Goal: Ask a question

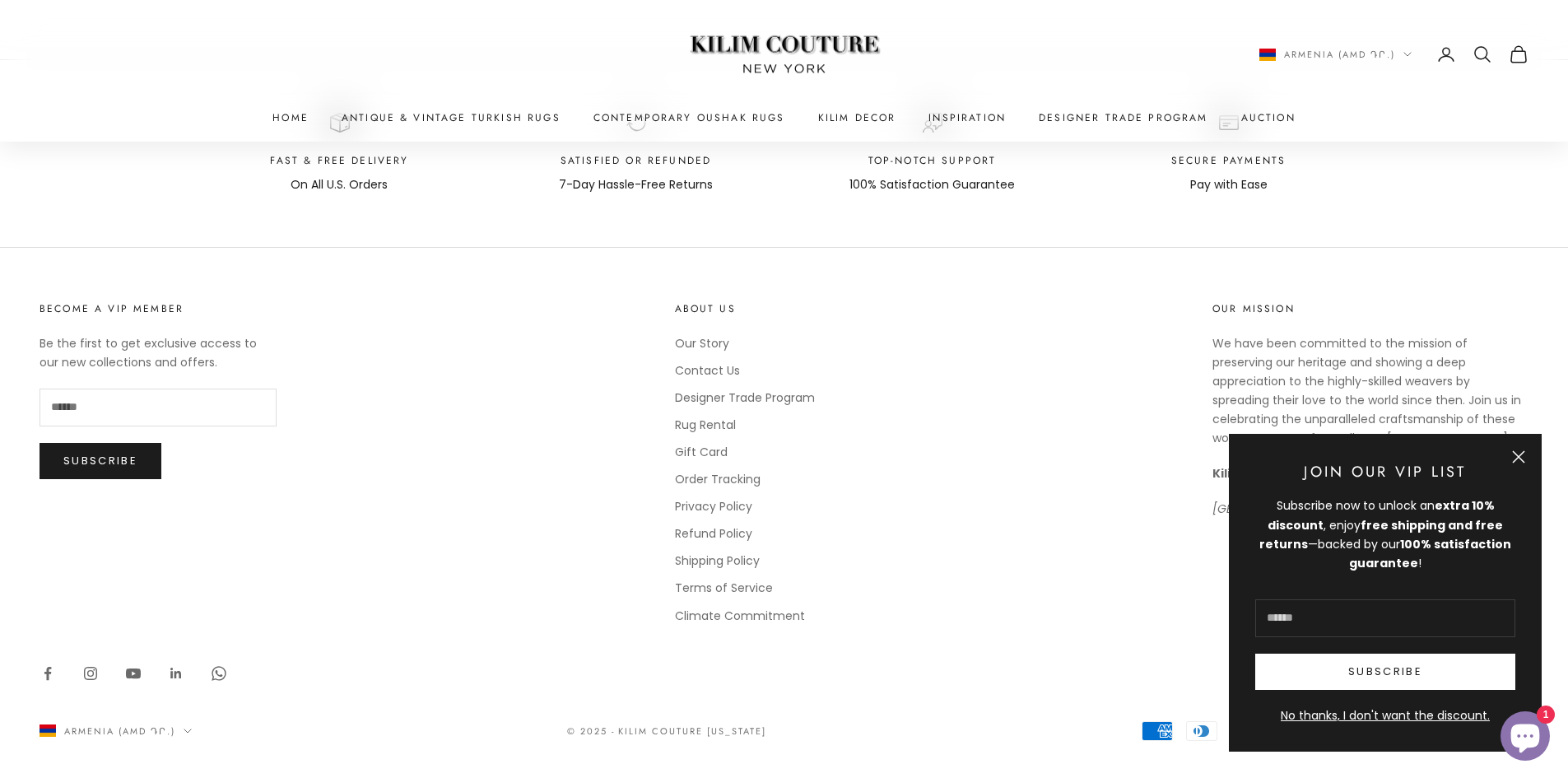
scroll to position [1019, 0]
click at [1523, 463] on button "Close" at bounding box center [1519, 458] width 14 height 14
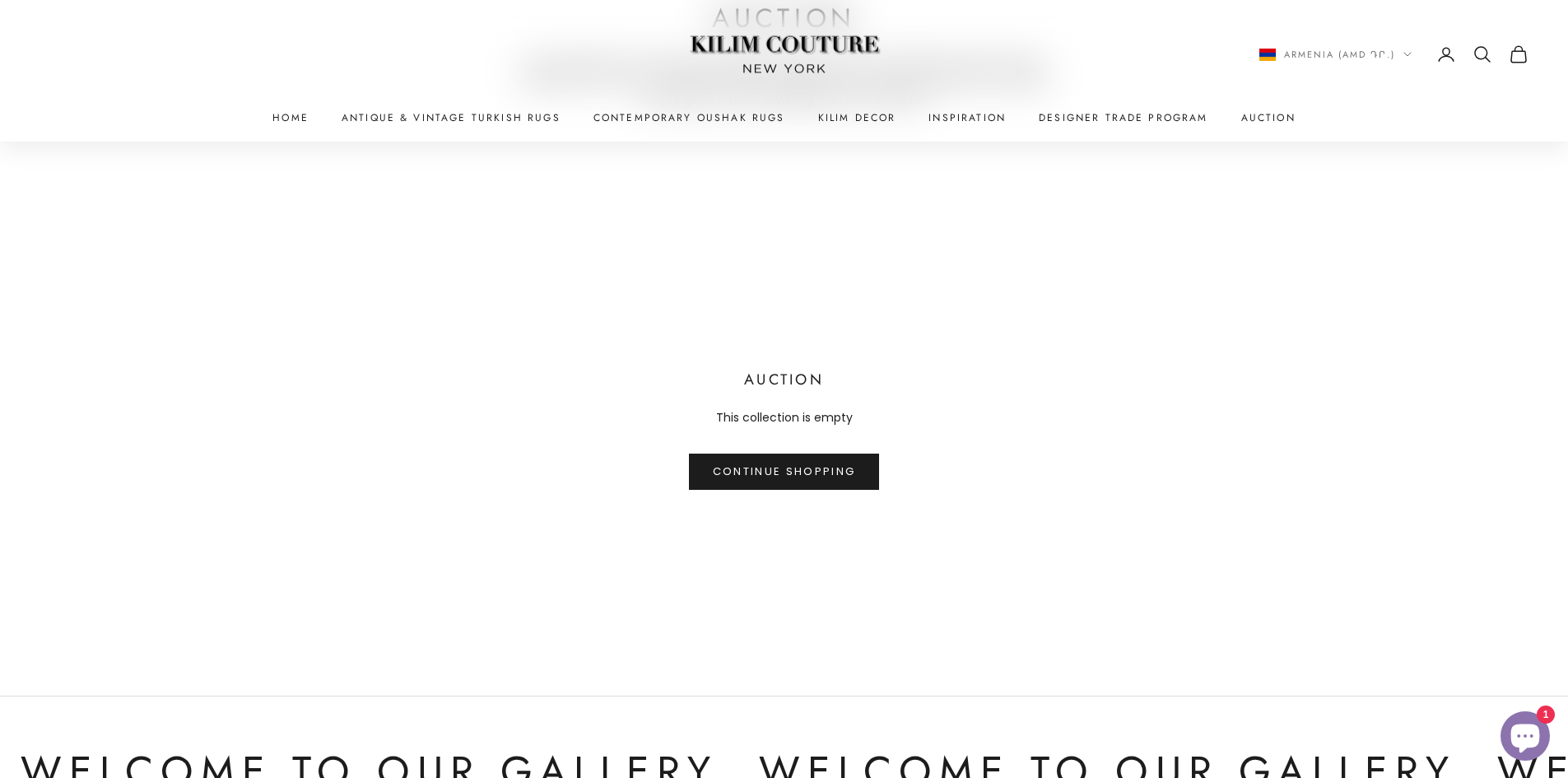
scroll to position [0, 0]
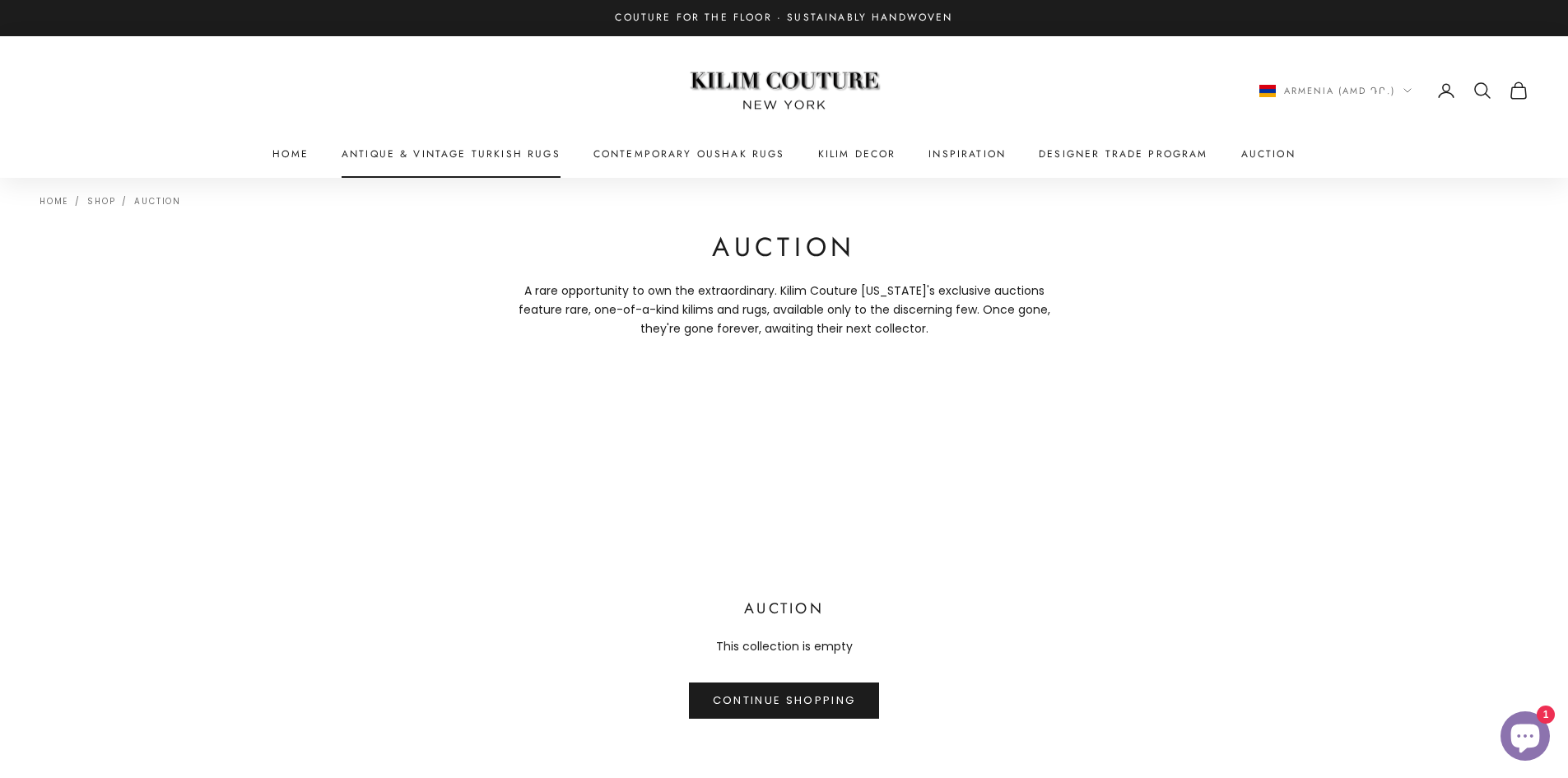
click at [398, 158] on link "Antique & Vintage Turkish Rugs" at bounding box center [451, 154] width 219 height 17
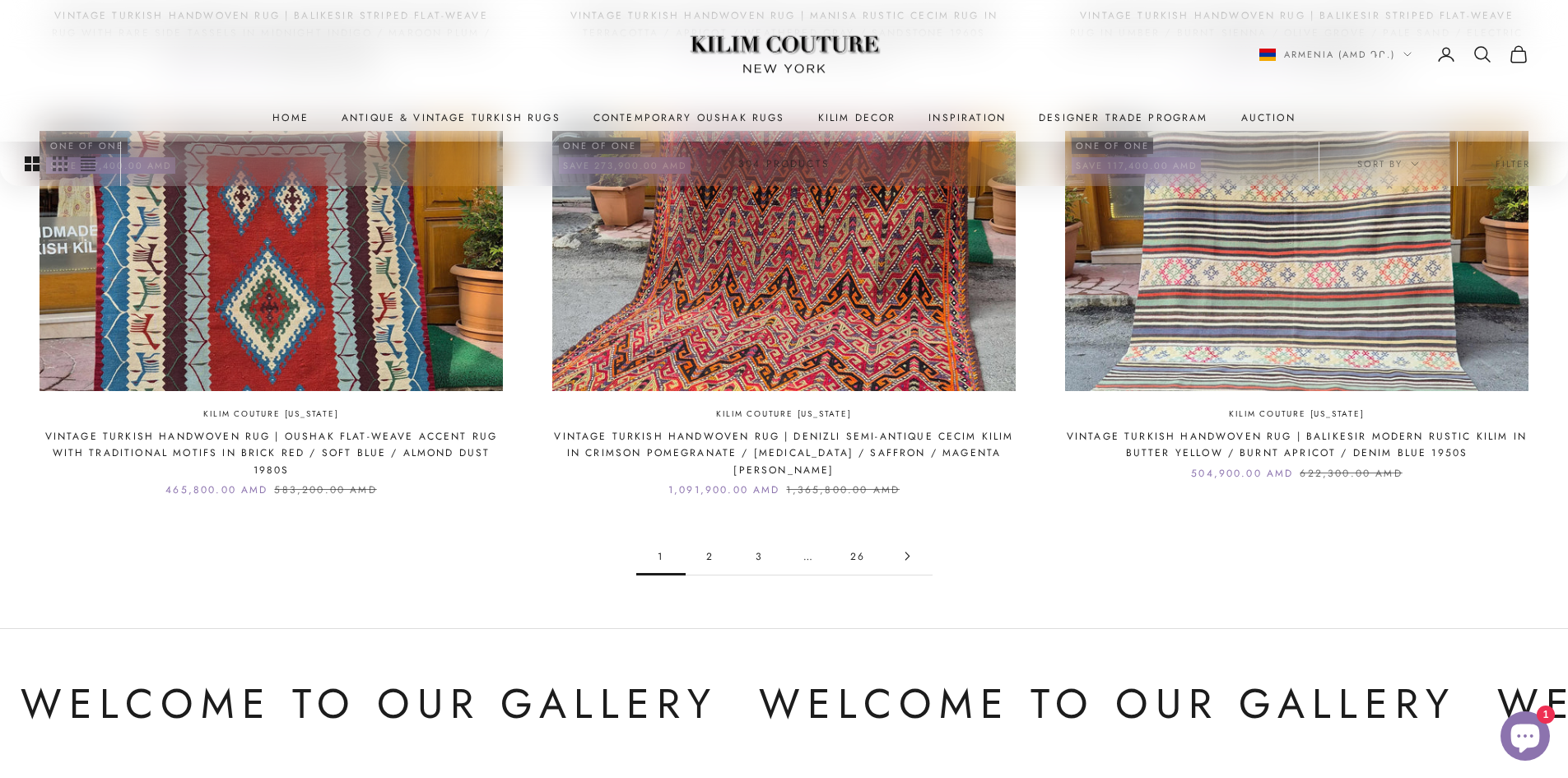
scroll to position [1729, 0]
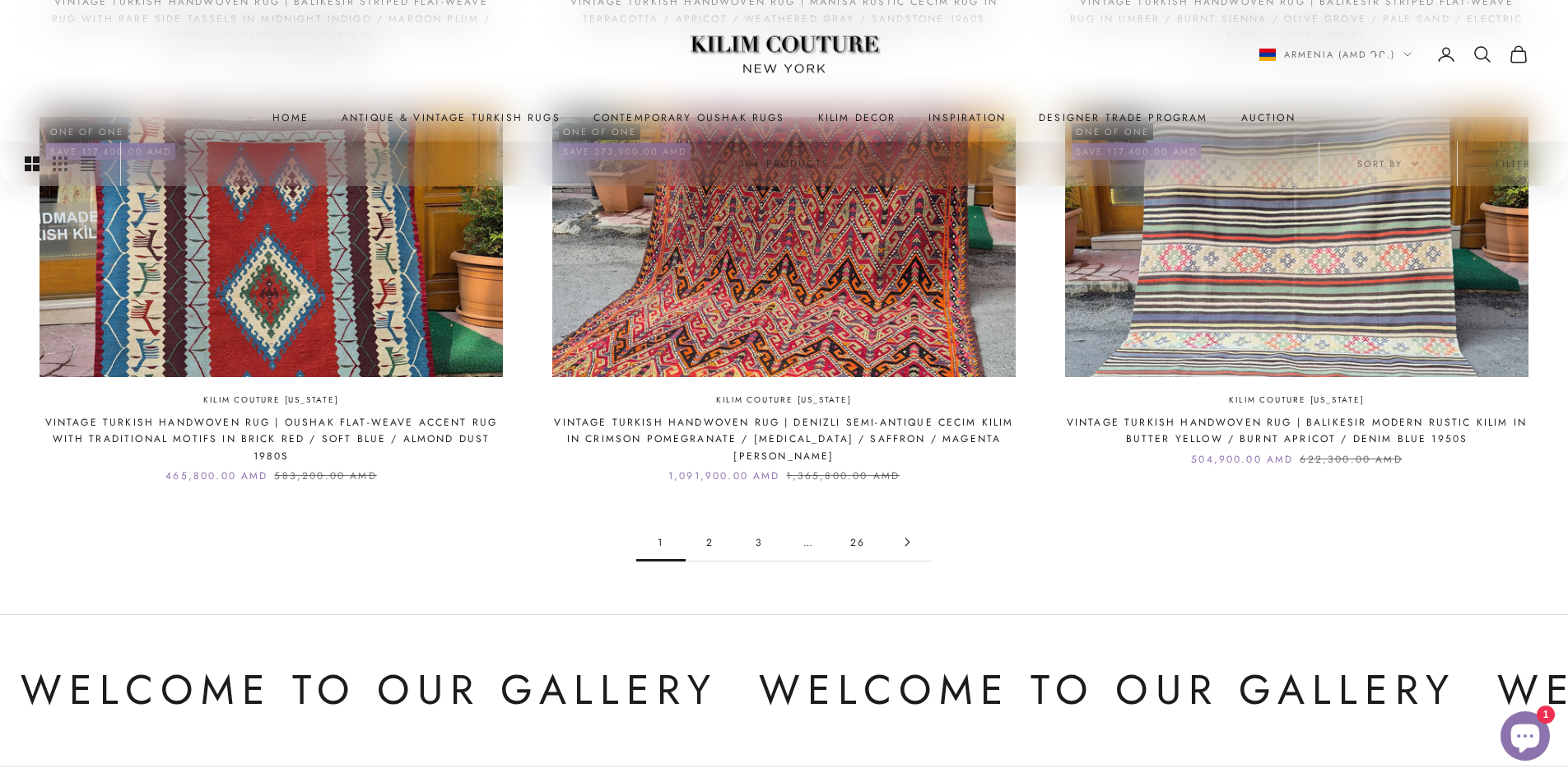
click at [708, 548] on link "2" at bounding box center [711, 542] width 50 height 37
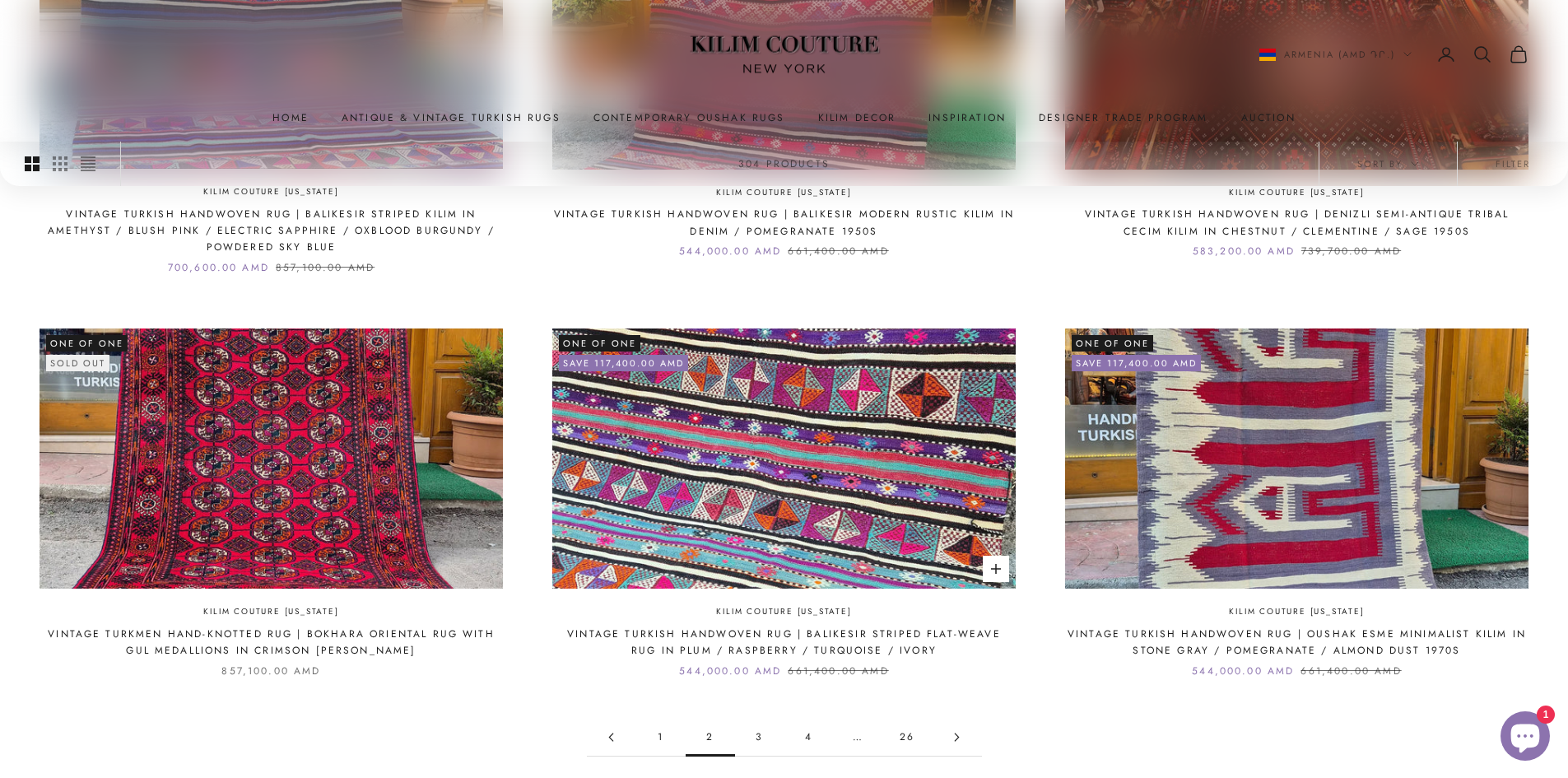
scroll to position [1515, 0]
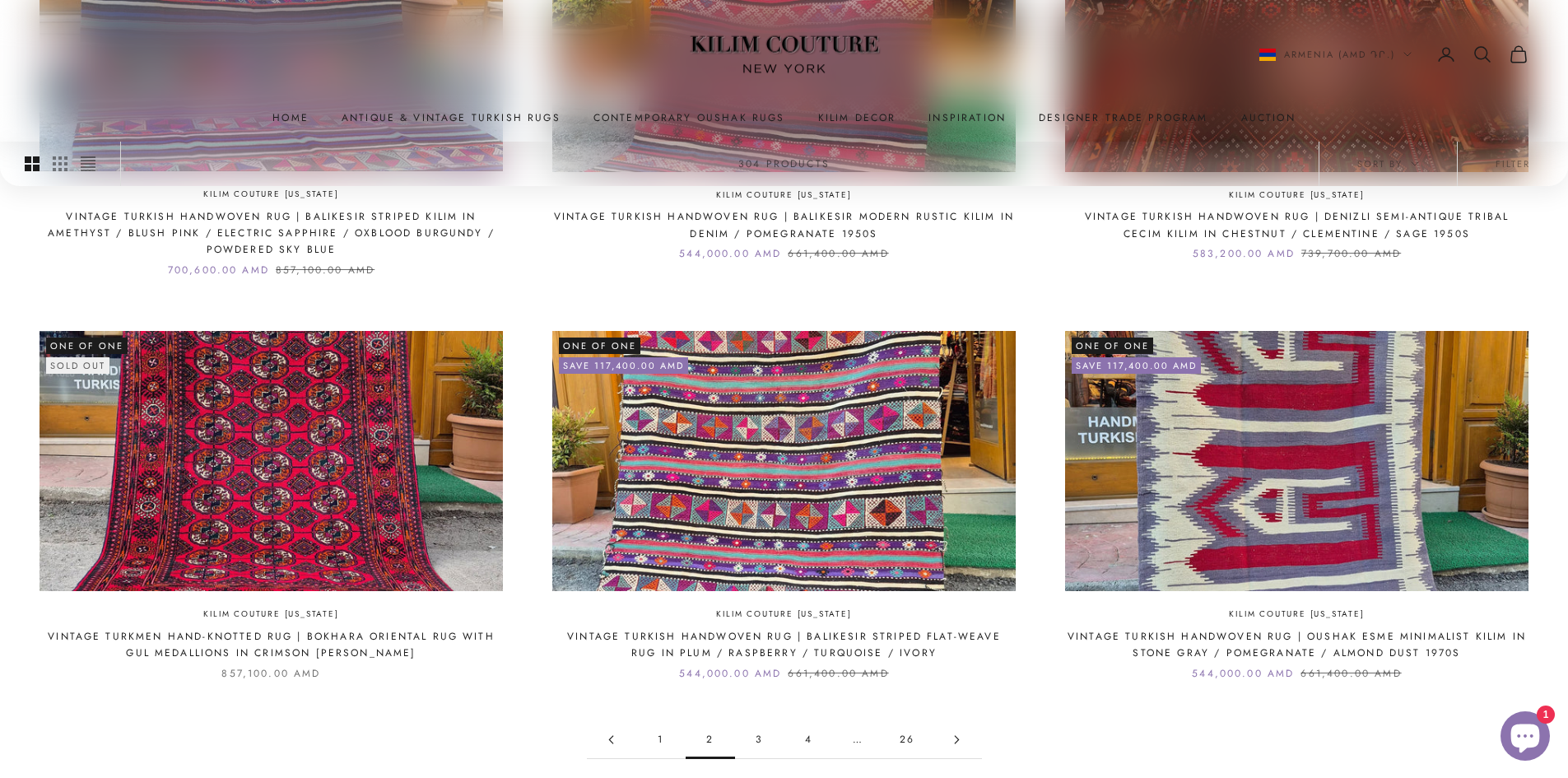
click at [753, 740] on link "3" at bounding box center [759, 740] width 50 height 37
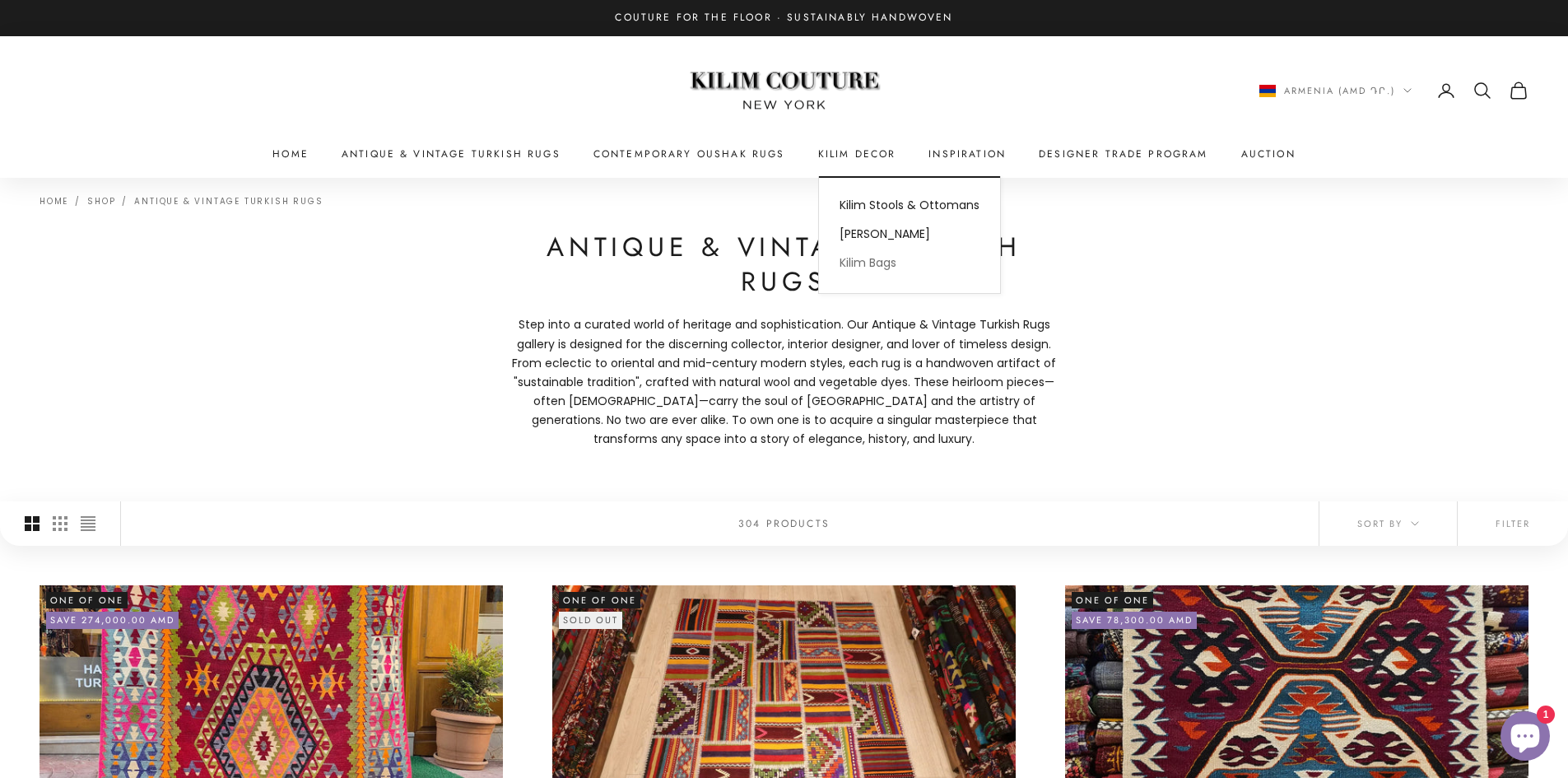
click at [881, 263] on link "Kilim Bags" at bounding box center [910, 263] width 181 height 29
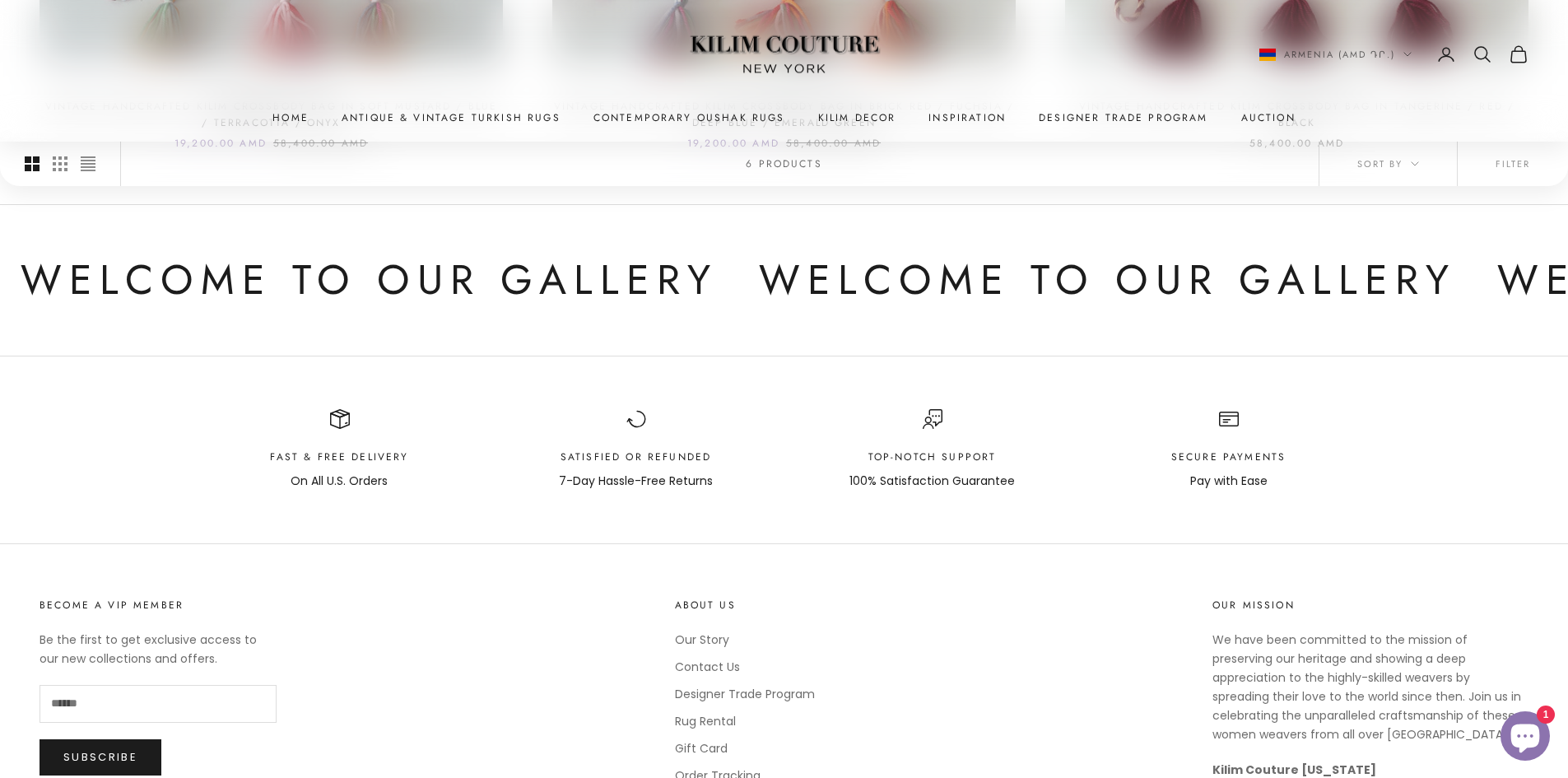
scroll to position [1236, 0]
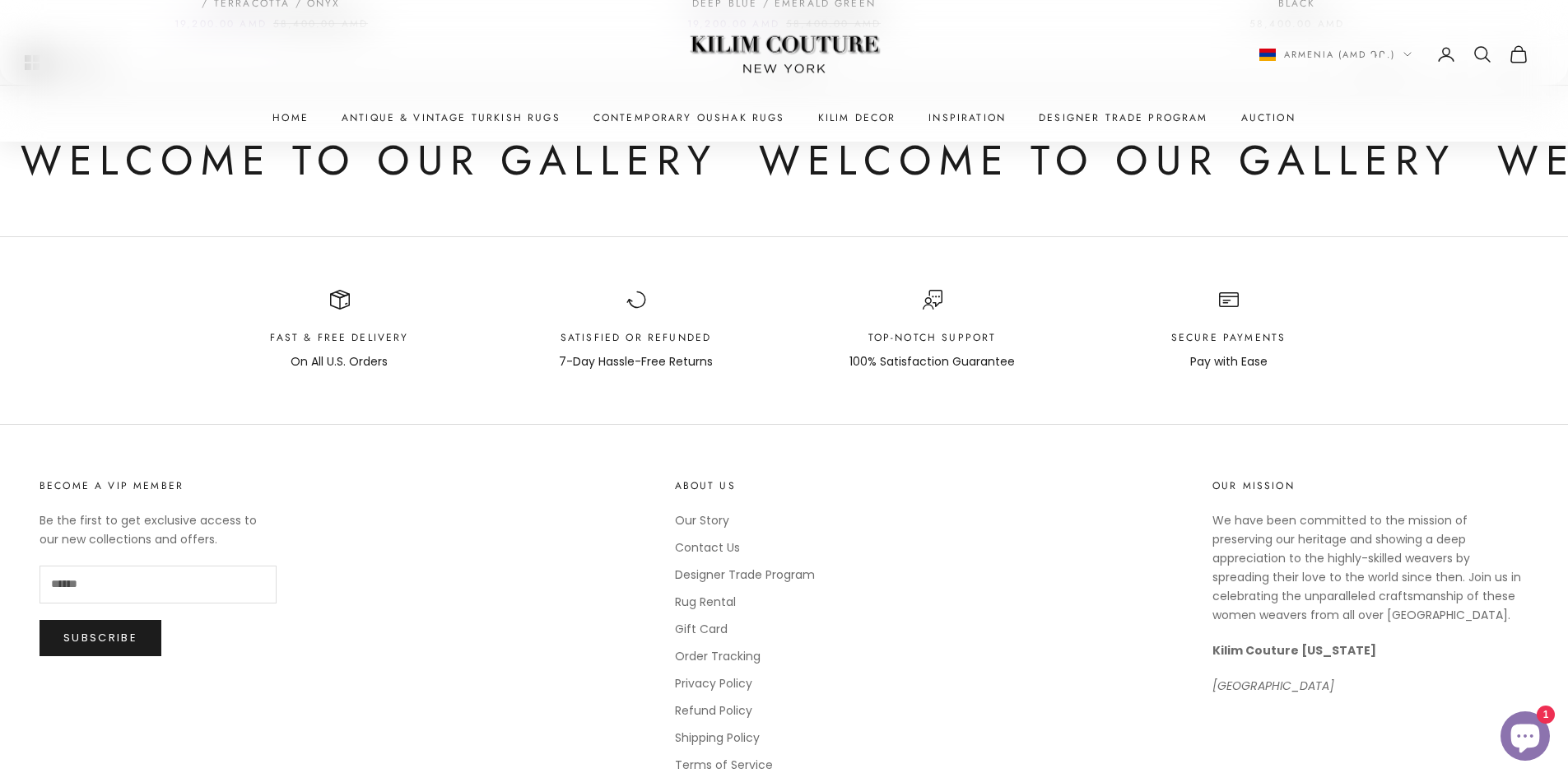
click at [1502, 729] on icon "Chat window" at bounding box center [1525, 736] width 48 height 48
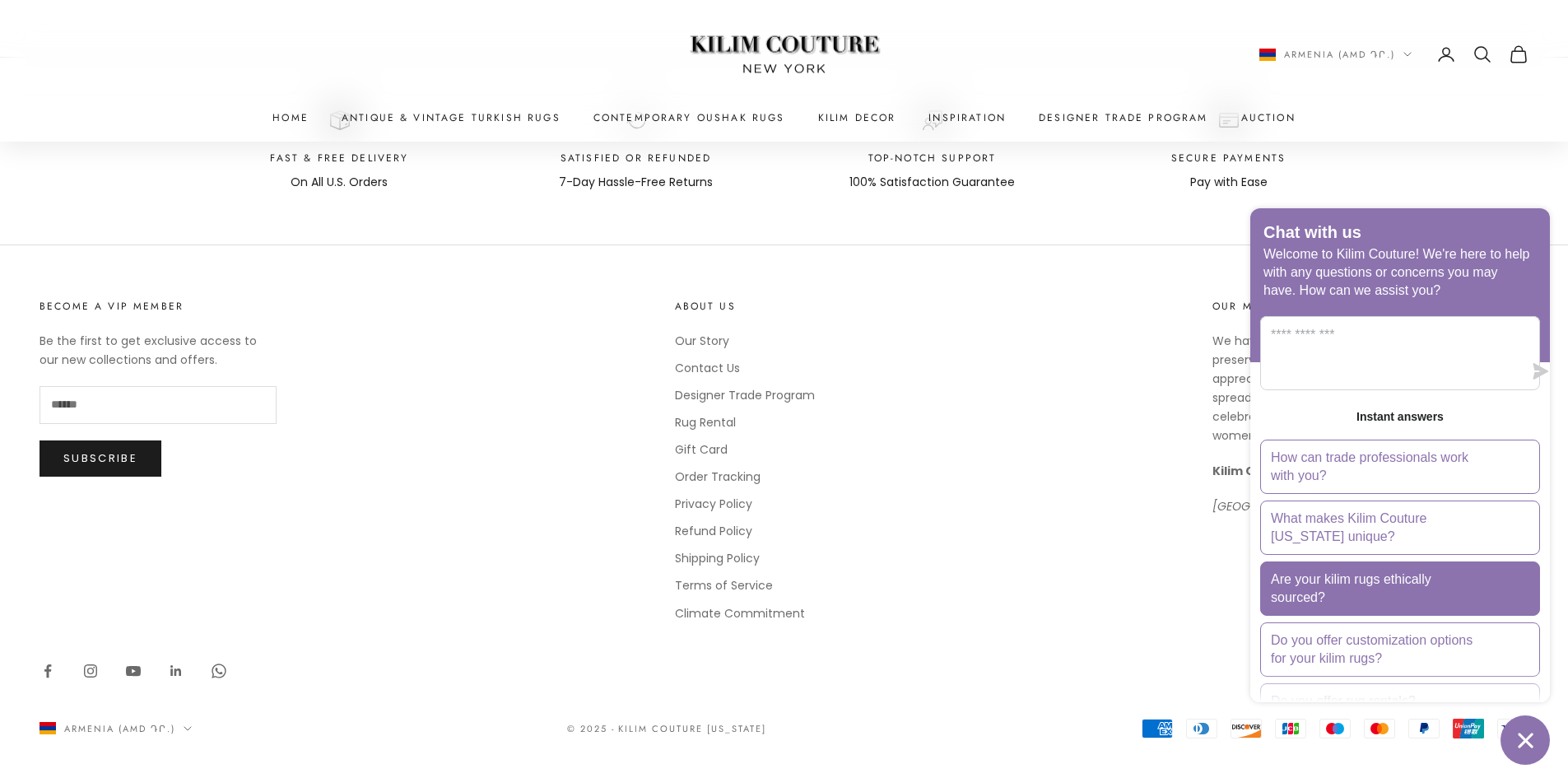
scroll to position [0, 0]
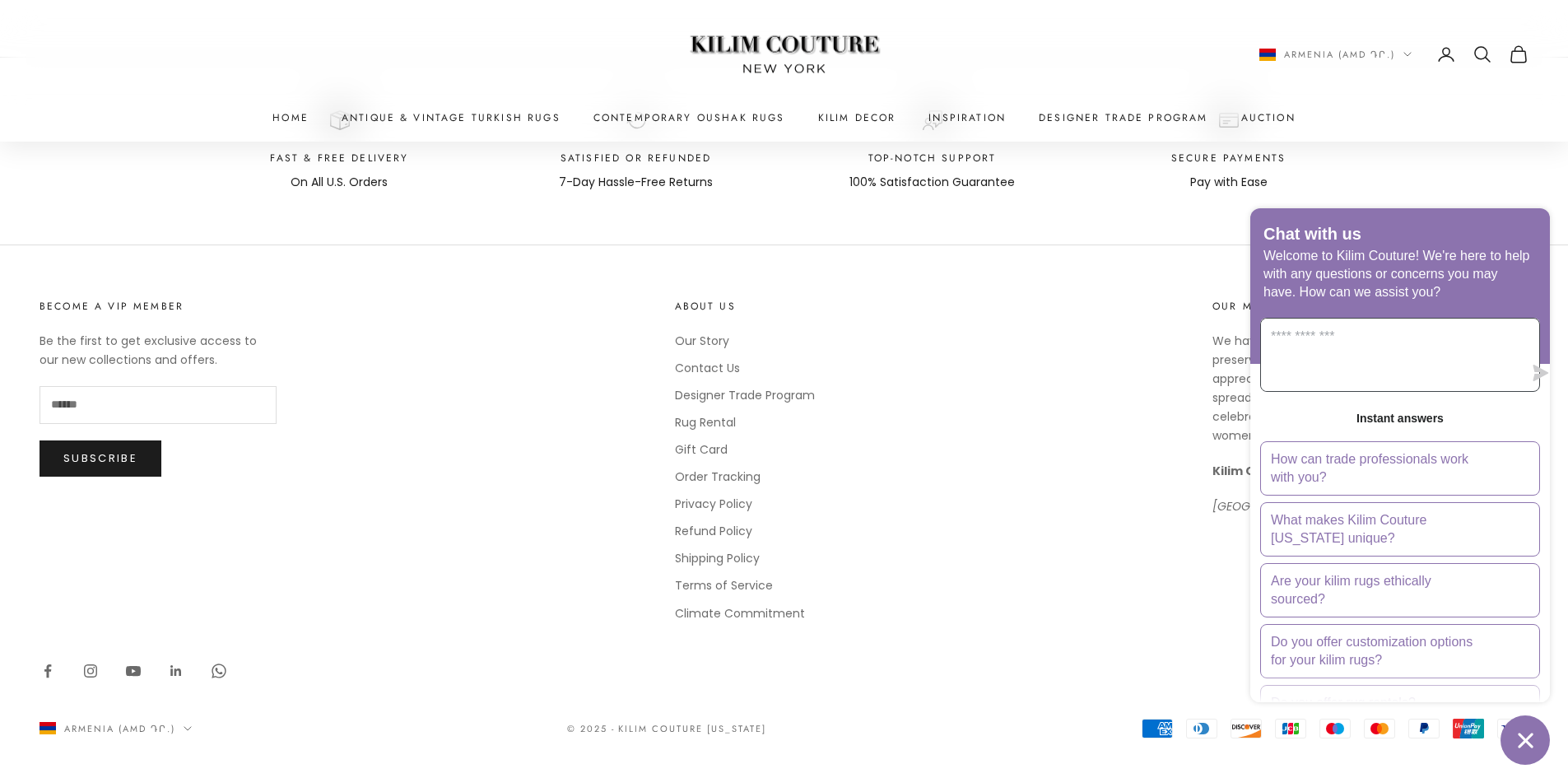
click at [1347, 350] on textarea "Message us" at bounding box center [1392, 354] width 262 height 72
type textarea "*"
drag, startPoint x: 1377, startPoint y: 335, endPoint x: 1354, endPoint y: 340, distance: 23.5
type textarea "**********"
